Goal: Find specific page/section: Find specific page/section

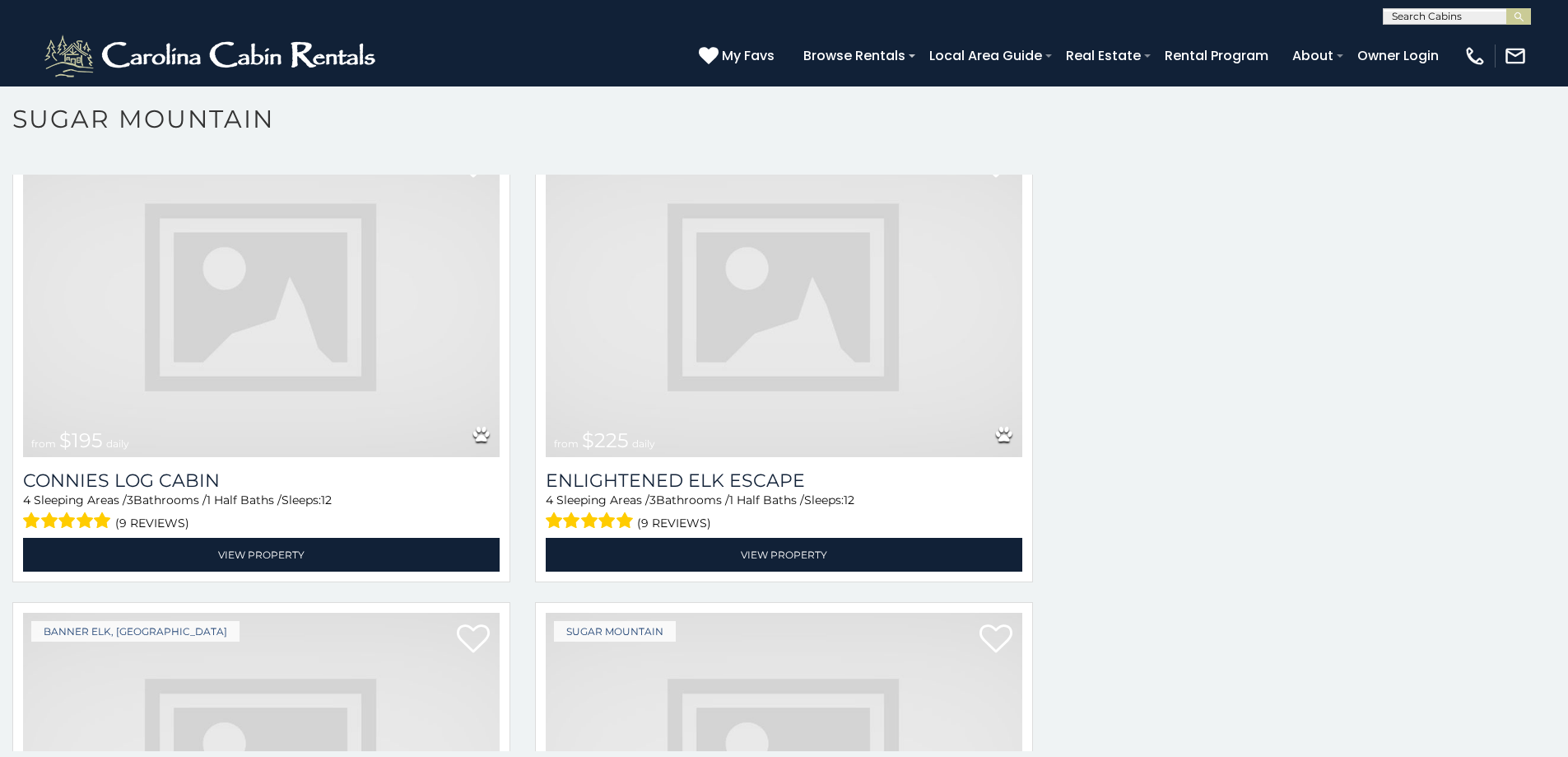
scroll to position [3544, 0]
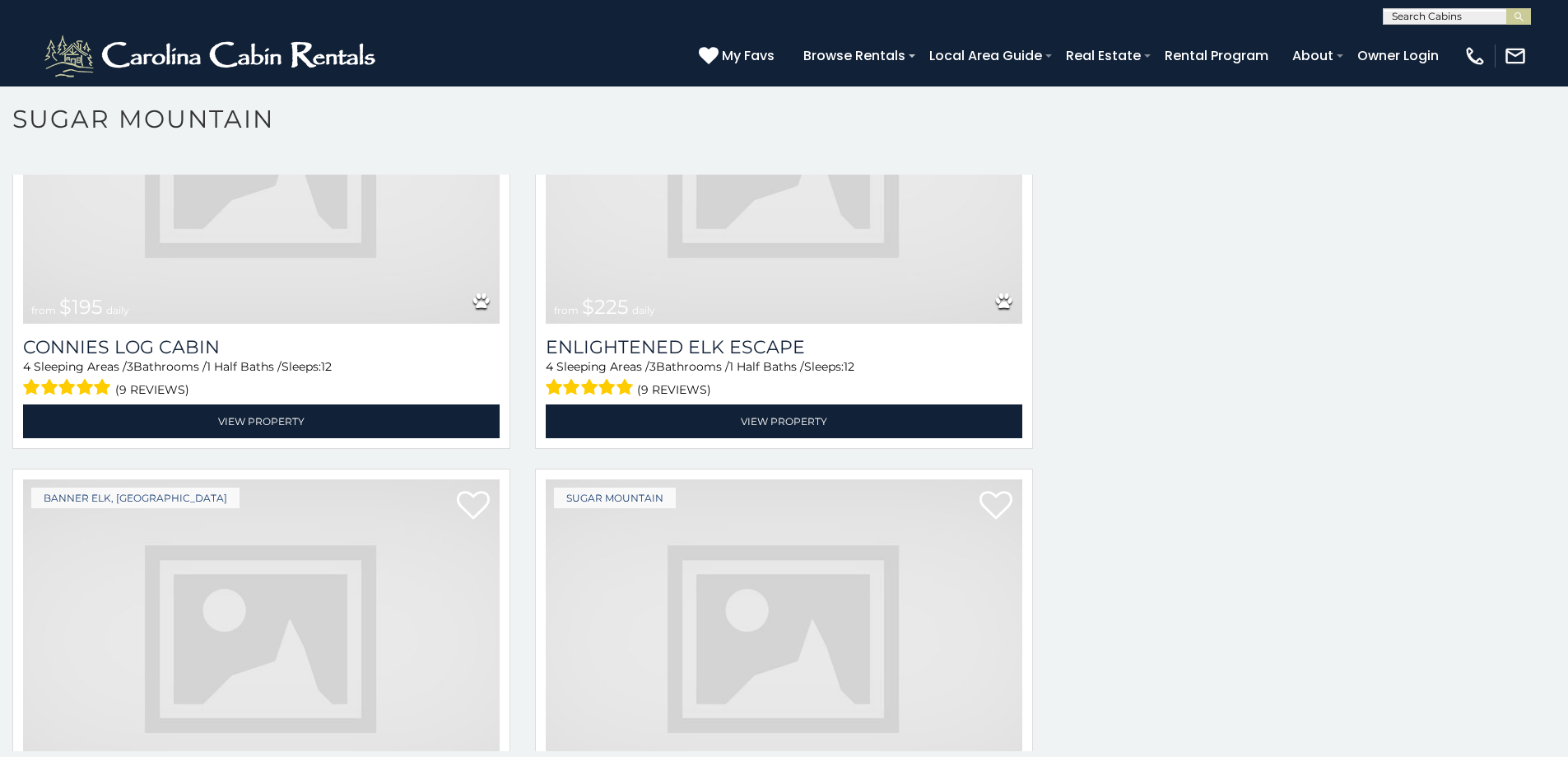
click at [171, 594] on img at bounding box center [262, 639] width 477 height 320
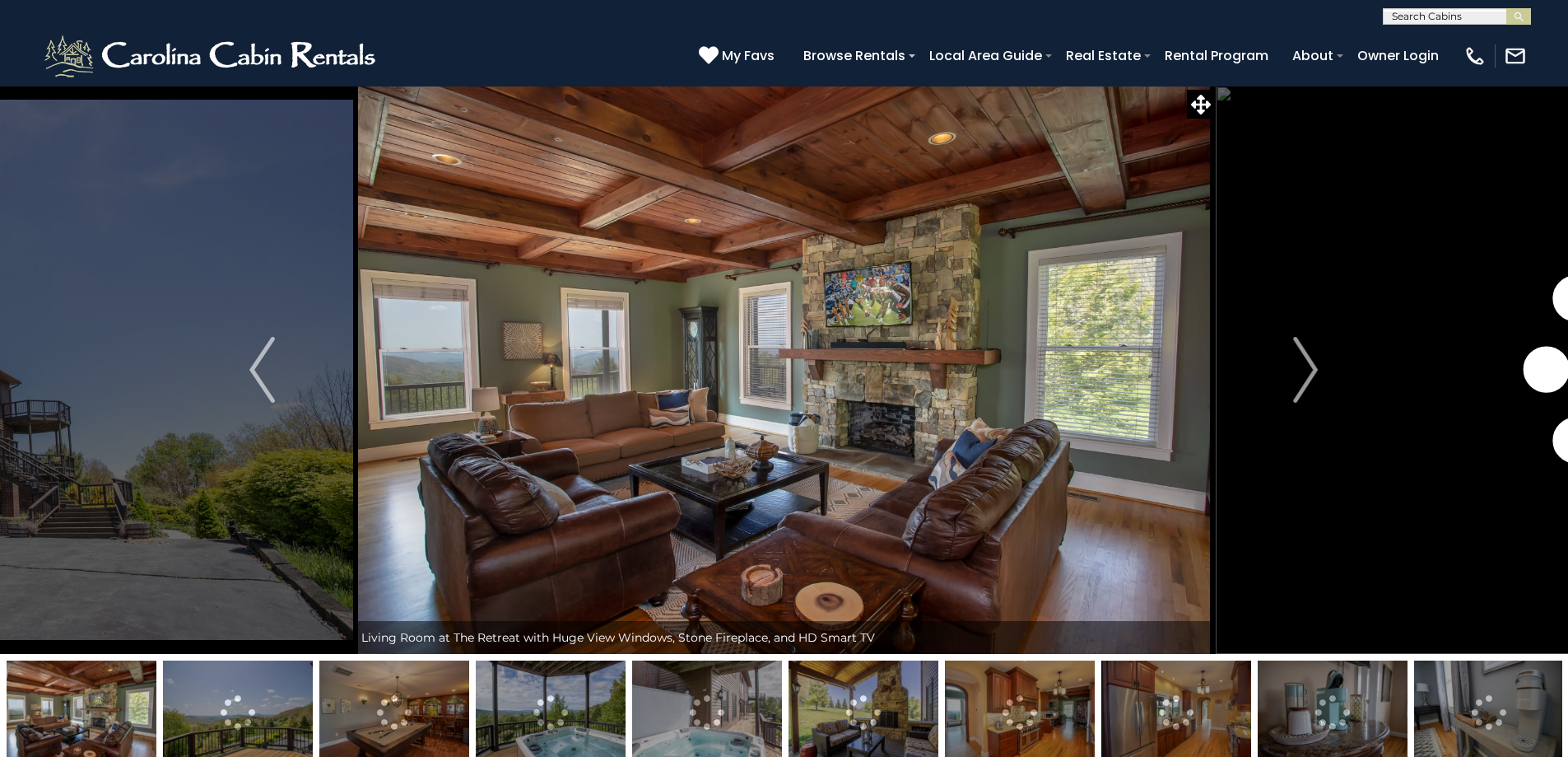
scroll to position [68, 0]
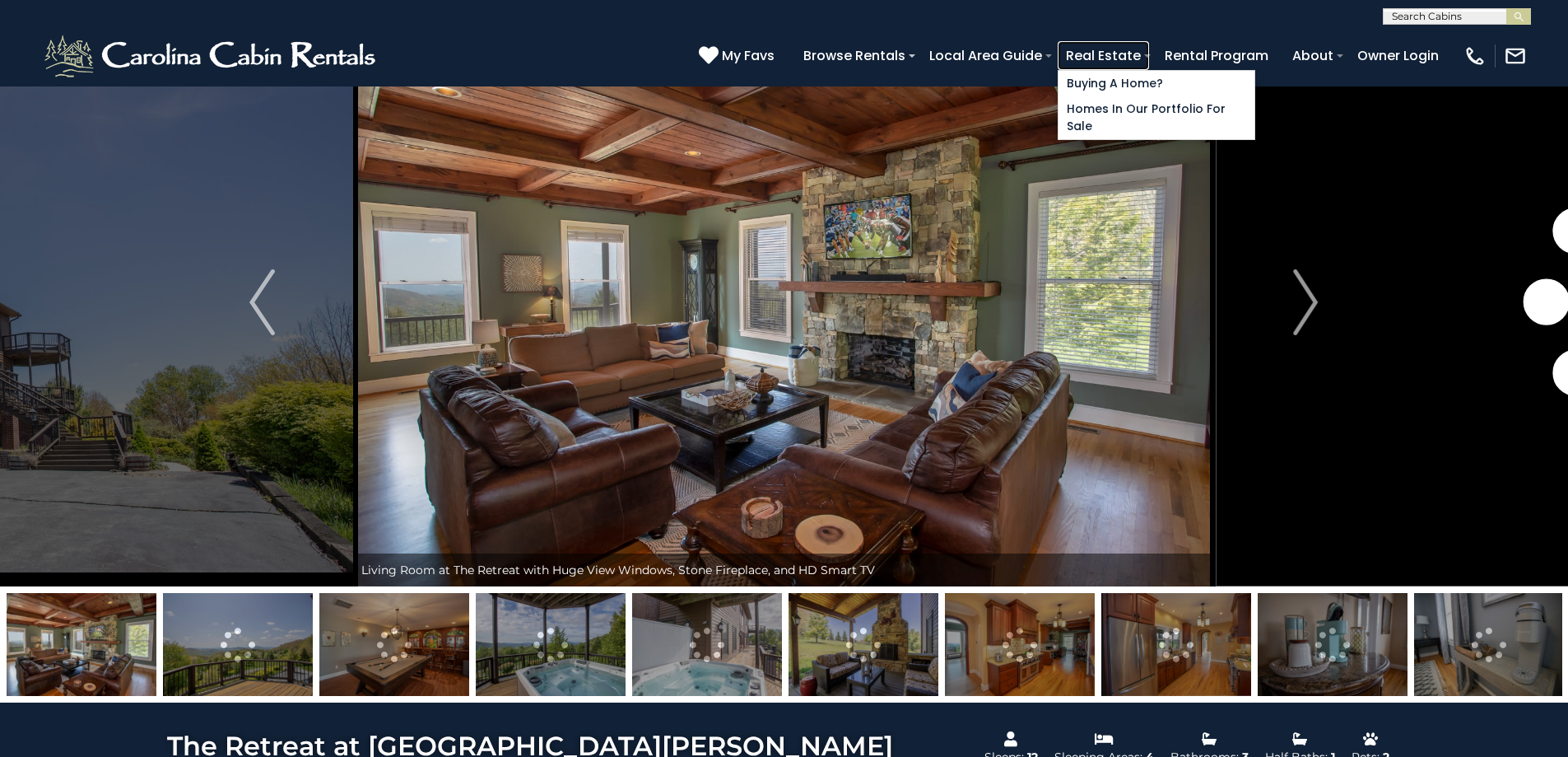
click at [1149, 64] on link "Real Estate" at bounding box center [1103, 55] width 91 height 28
